Goal: Information Seeking & Learning: Obtain resource

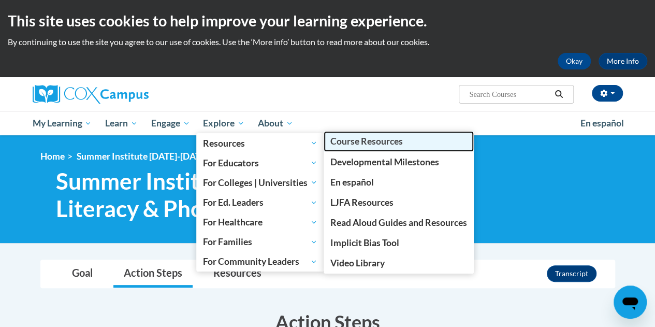
click at [355, 146] on span "Course Resources" at bounding box center [367, 141] width 73 height 11
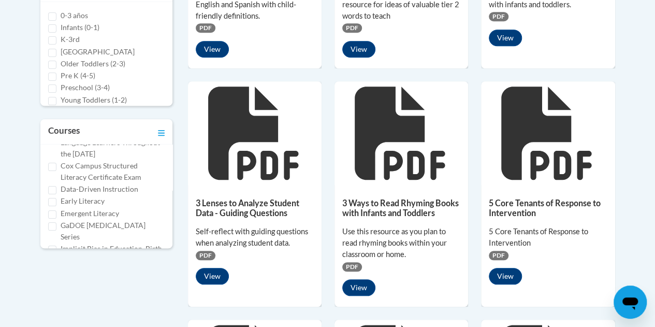
scroll to position [96, 0]
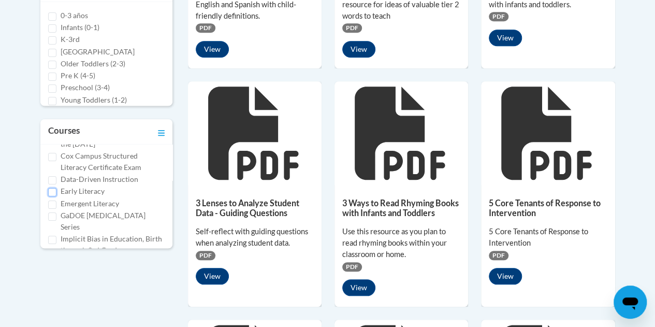
click at [53, 196] on input "Early Literacy" at bounding box center [52, 192] width 8 height 8
checkbox input "true"
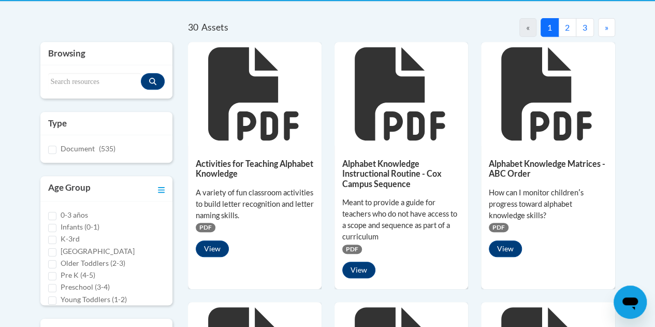
scroll to position [207, 0]
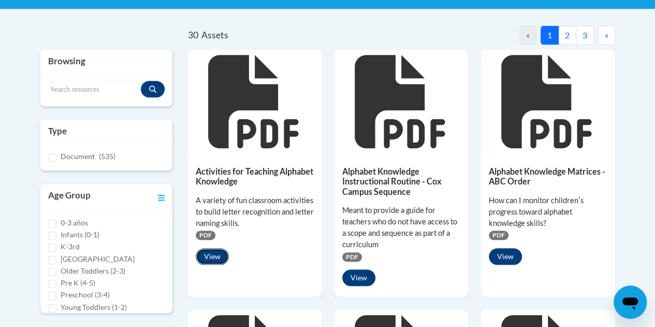
click at [215, 257] on button "View" at bounding box center [212, 256] width 33 height 17
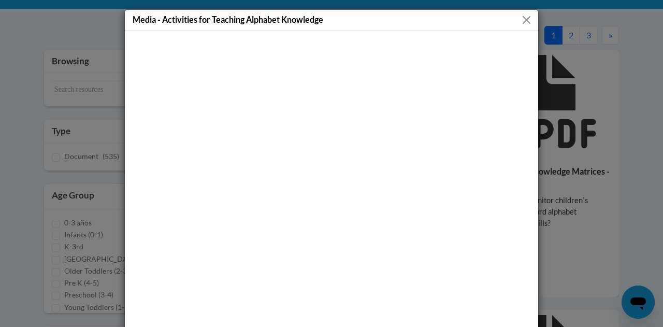
click at [521, 18] on button "Close" at bounding box center [526, 19] width 13 height 13
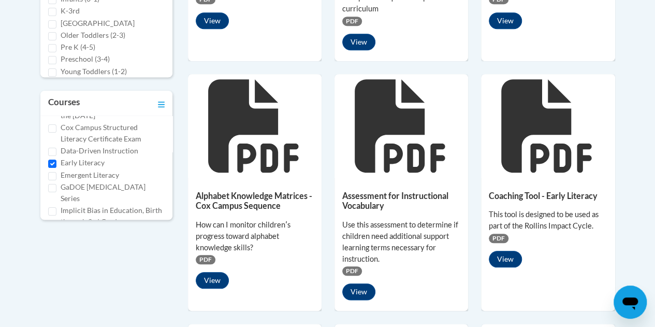
scroll to position [446, 0]
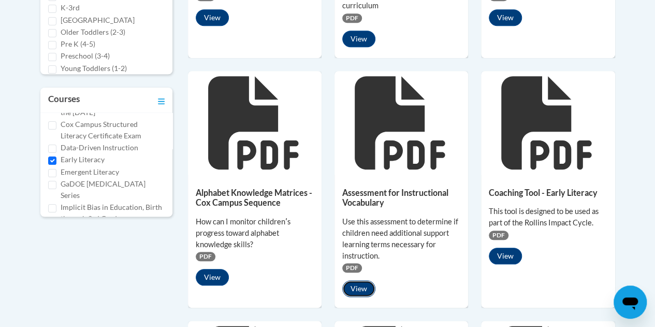
click at [360, 288] on button "View" at bounding box center [358, 288] width 33 height 17
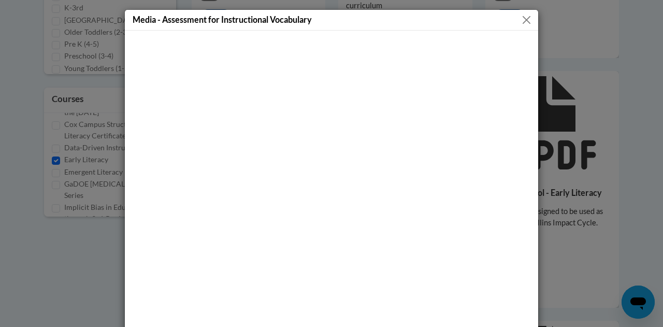
click at [523, 20] on button "Close" at bounding box center [526, 19] width 13 height 13
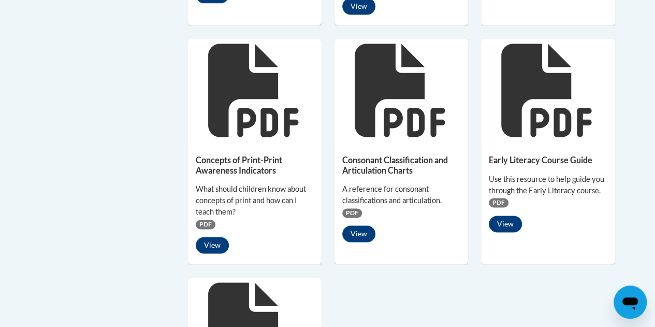
scroll to position [730, 0]
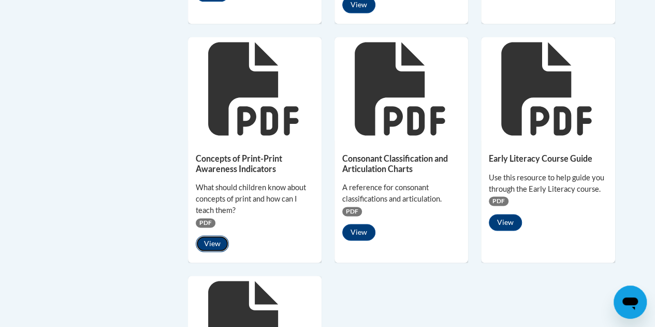
click at [221, 242] on button "View" at bounding box center [212, 243] width 33 height 17
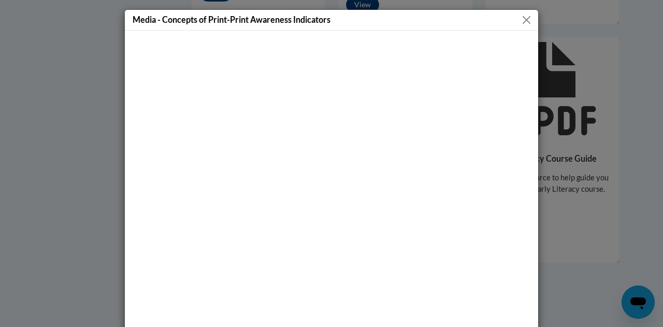
click at [523, 21] on button "Close" at bounding box center [526, 19] width 13 height 13
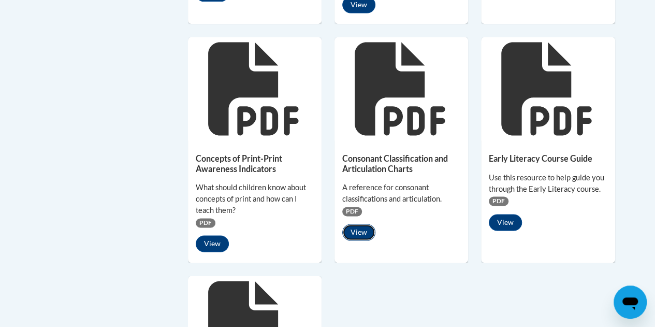
click at [360, 228] on button "View" at bounding box center [358, 232] width 33 height 17
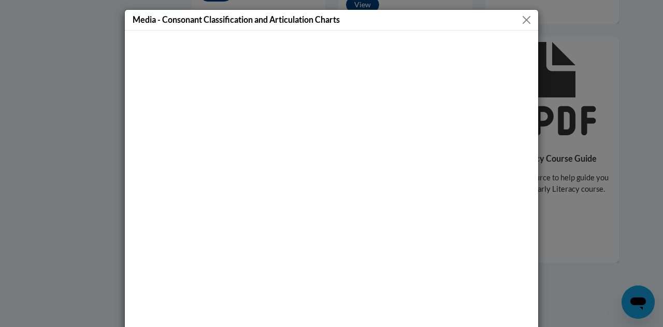
click at [527, 14] on button "Close" at bounding box center [526, 19] width 13 height 13
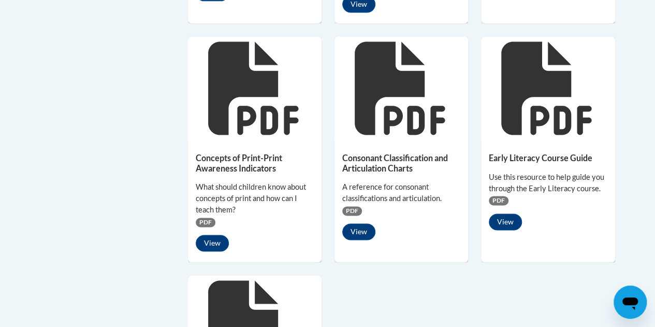
scroll to position [96, 0]
